Goal: Contribute content

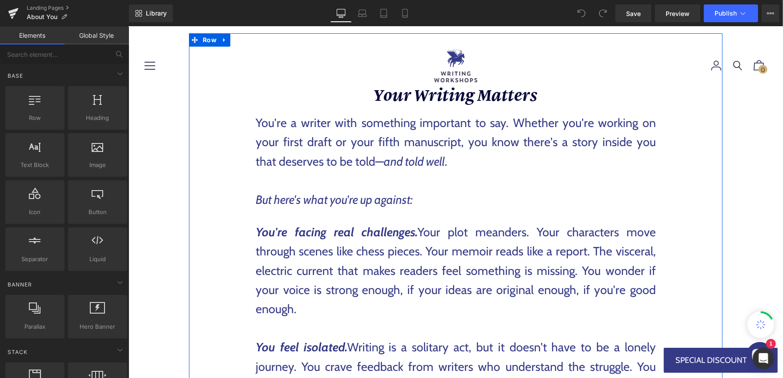
scroll to position [56, 0]
click at [503, 270] on p "You're facing real challenges. Your plot meanders. Your characters move through…" at bounding box center [455, 270] width 400 height 96
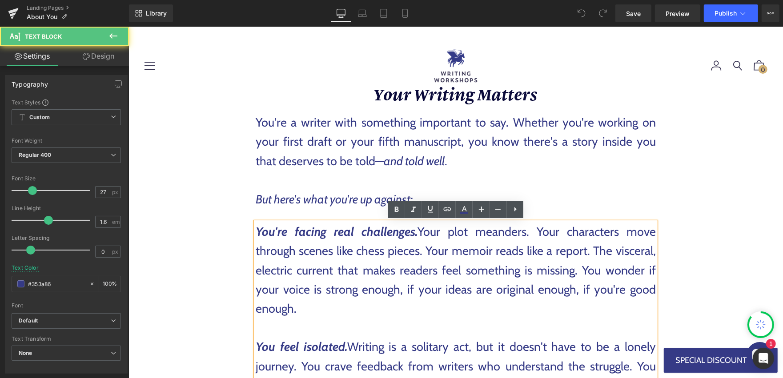
click at [495, 270] on p "You're facing real challenges. Your plot meanders. Your characters move through…" at bounding box center [455, 270] width 400 height 96
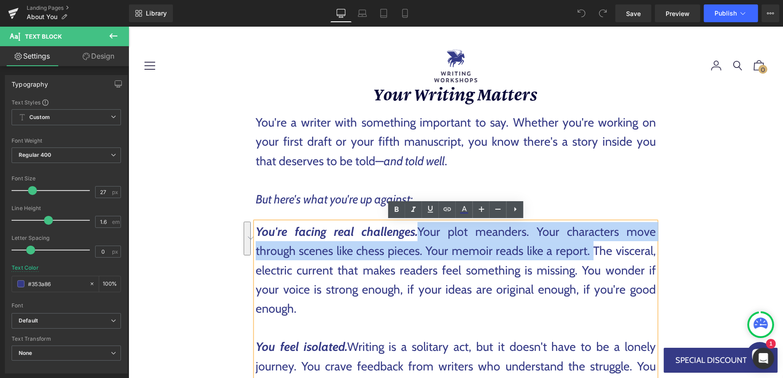
drag, startPoint x: 422, startPoint y: 231, endPoint x: 592, endPoint y: 249, distance: 171.3
click at [592, 249] on p "You're facing real challenges. Your plot meanders. Your characters move through…" at bounding box center [455, 270] width 400 height 96
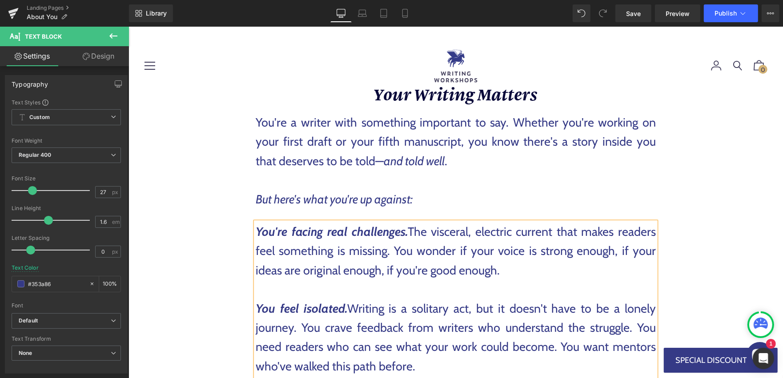
click at [519, 272] on p "You're facing real challenges. The visceral, electric current that makes reader…" at bounding box center [455, 251] width 400 height 58
click at [627, 12] on span "Save" at bounding box center [633, 13] width 15 height 9
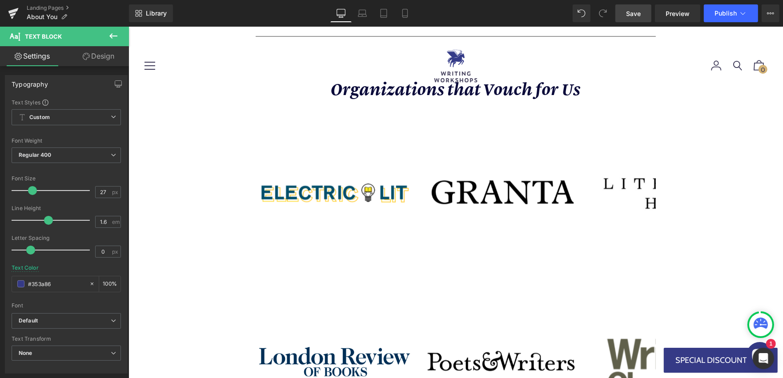
scroll to position [1710, 0]
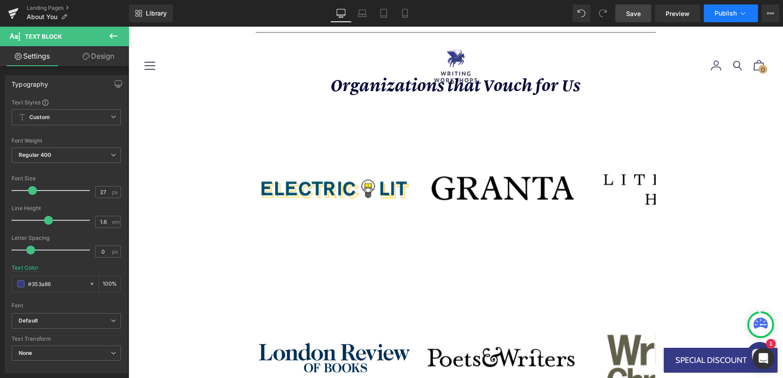
click at [735, 12] on span "Publish" at bounding box center [725, 13] width 22 height 7
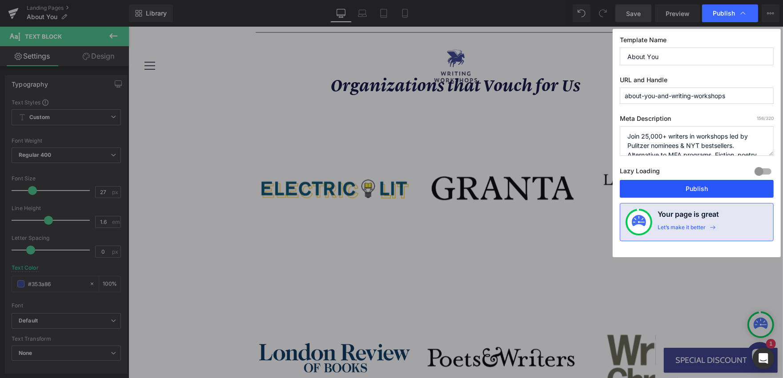
click at [647, 193] on button "Publish" at bounding box center [697, 189] width 154 height 18
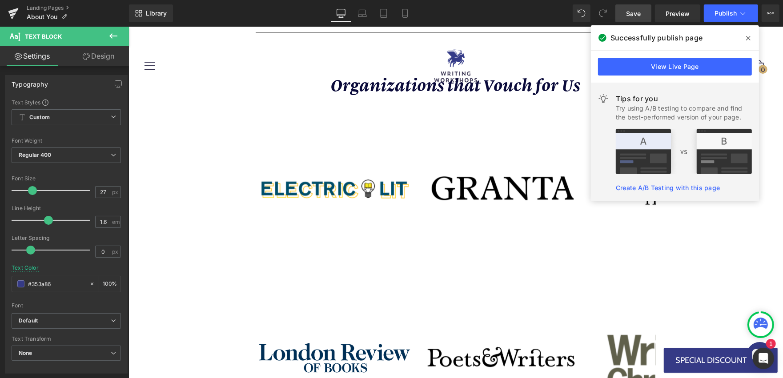
click at [746, 38] on icon at bounding box center [748, 38] width 4 height 7
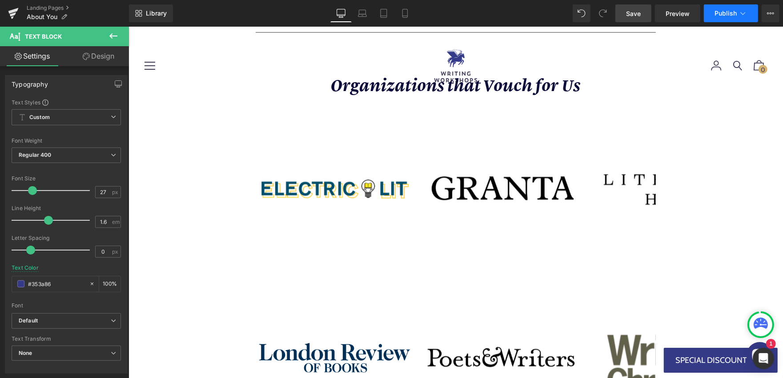
click at [746, 15] on icon at bounding box center [742, 13] width 9 height 9
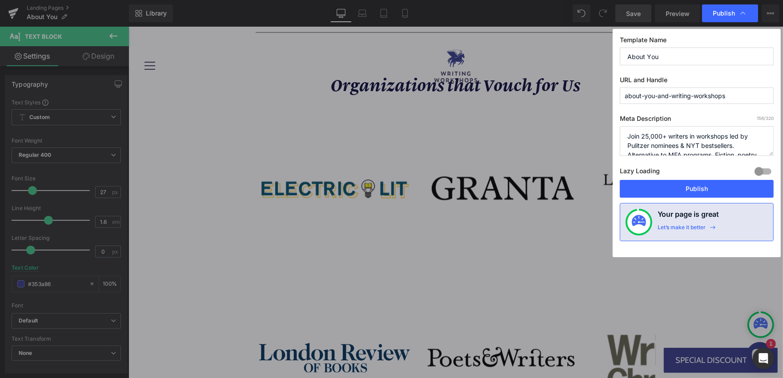
click at [684, 137] on textarea "Join 25,000+ writers in workshops led by Pulitzer nominees & NYT bestsellers. A…" at bounding box center [697, 141] width 154 height 30
click at [658, 137] on textarea "Join 25,000+ writers in workshops led by Pulitzer nominees & NYT bestsellers. A…" at bounding box center [697, 141] width 154 height 30
paste textarea "learning from Pulitzer nominees & NYT bestsellers. Online fiction, poetry & mem…"
type textarea "Join 25,000+ writers learning from Pulitzer nominees & NYT bestsellers. Online …"
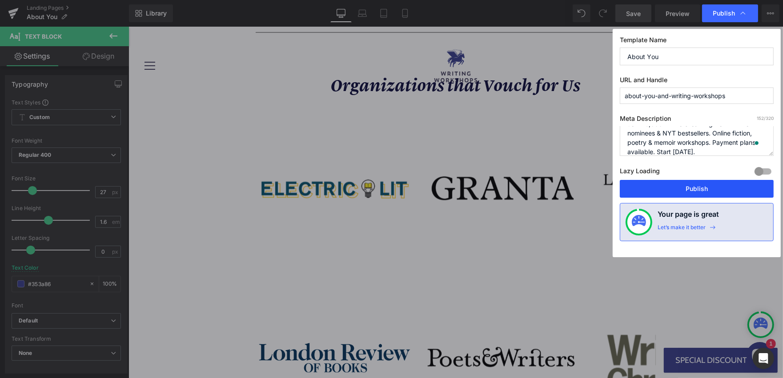
click at [704, 189] on button "Publish" at bounding box center [697, 189] width 154 height 18
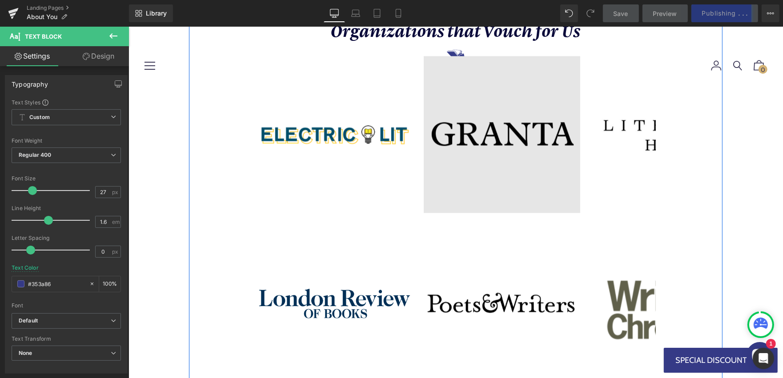
scroll to position [1763, 0]
